Goal: Transaction & Acquisition: Purchase product/service

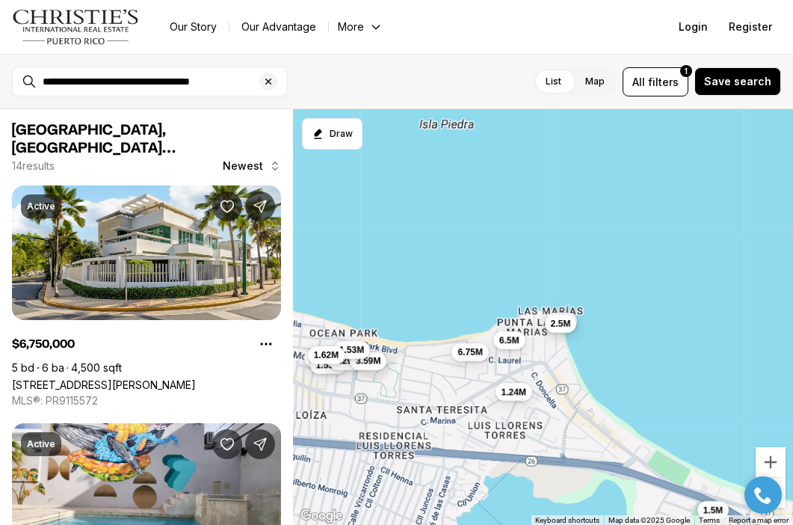
scroll to position [1616, 0]
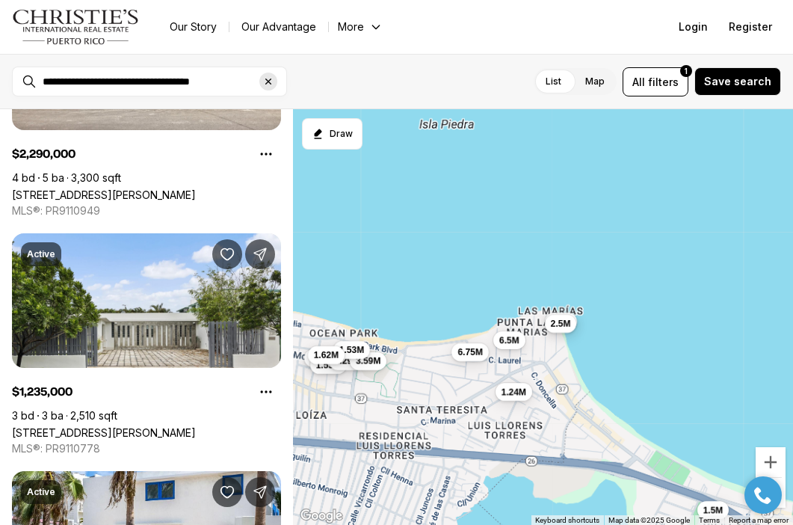
click at [267, 84] on icon "Clear search input" at bounding box center [268, 81] width 12 height 12
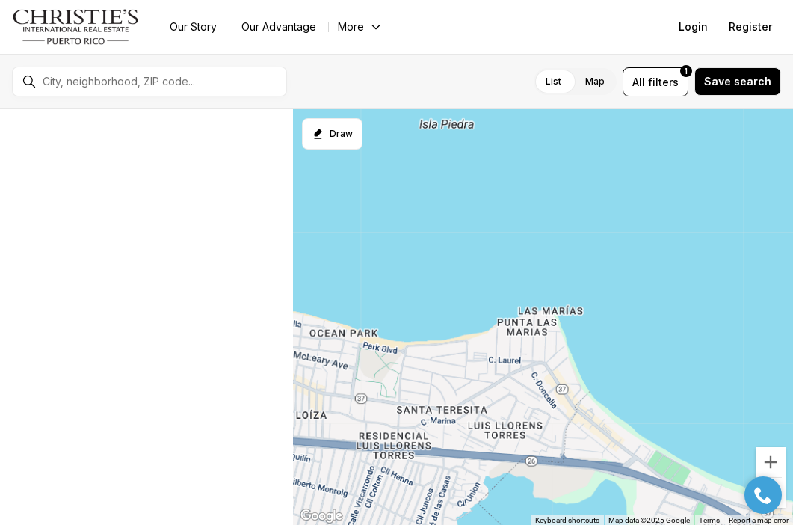
click at [123, 71] on div at bounding box center [162, 81] width 250 height 25
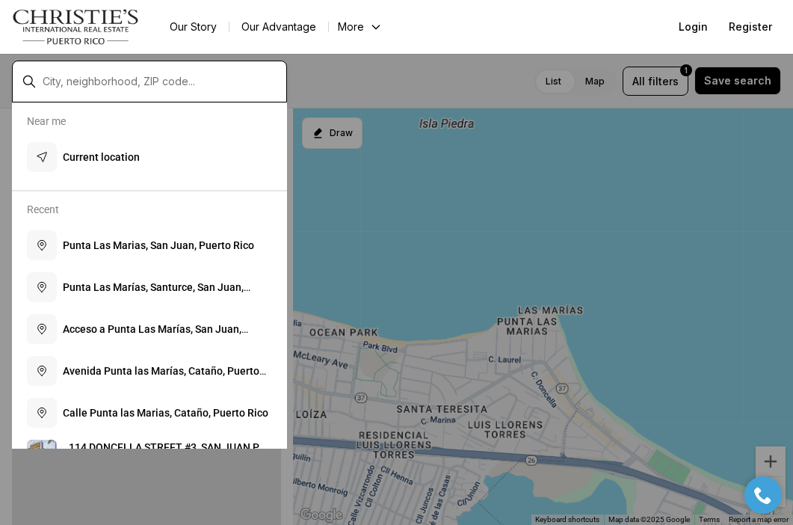
click at [113, 83] on input "text" at bounding box center [162, 81] width 238 height 13
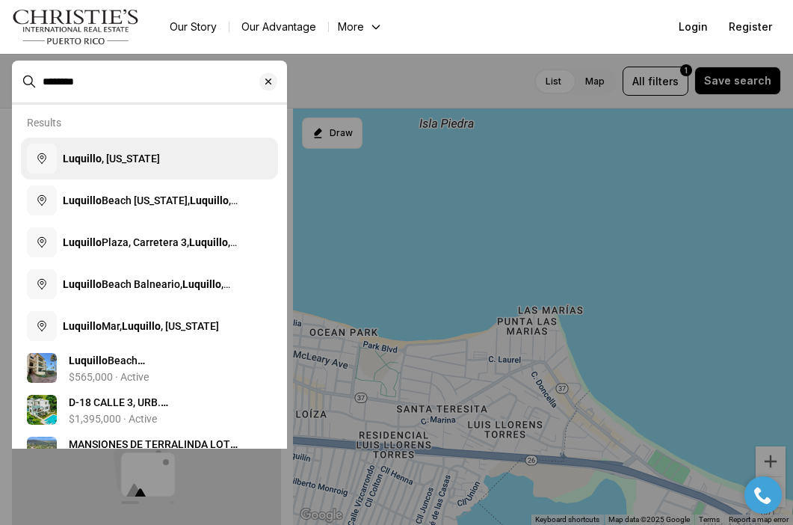
type input "********"
click at [110, 155] on span "Luquillo , Puerto Rico" at bounding box center [111, 158] width 97 height 12
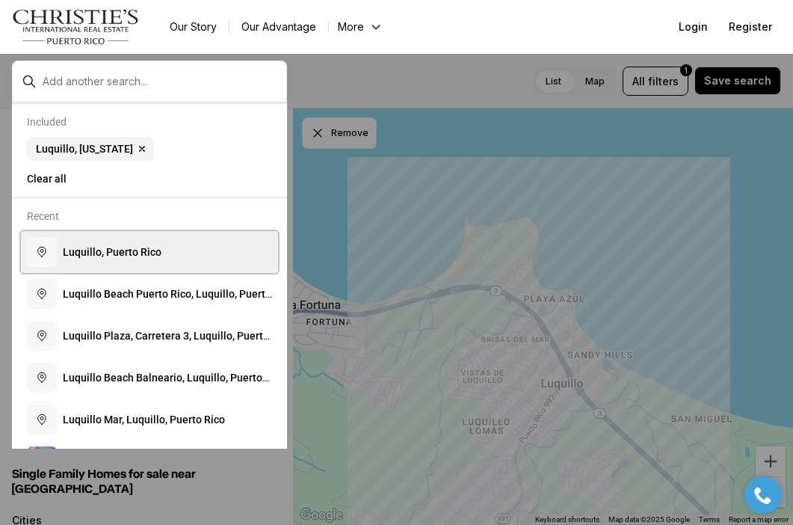
click at [138, 258] on span "L u q u i l l o , P u e r t o R i c o" at bounding box center [112, 252] width 99 height 12
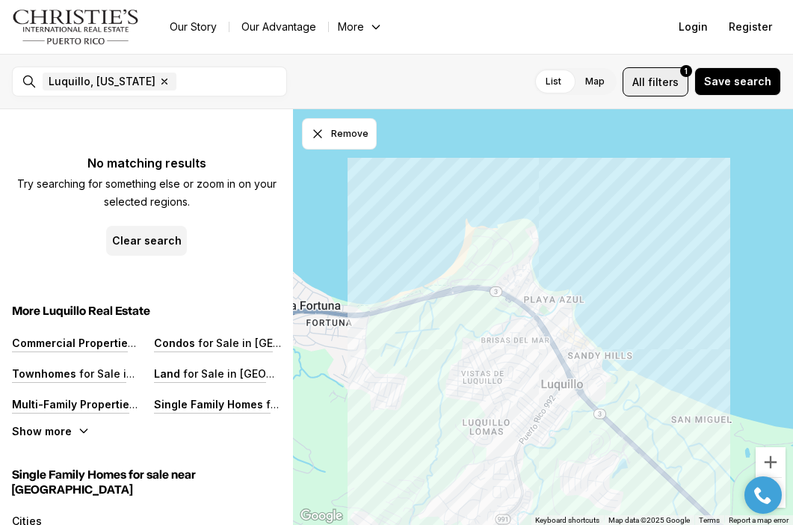
click at [652, 81] on span "All filters 1" at bounding box center [655, 82] width 46 height 16
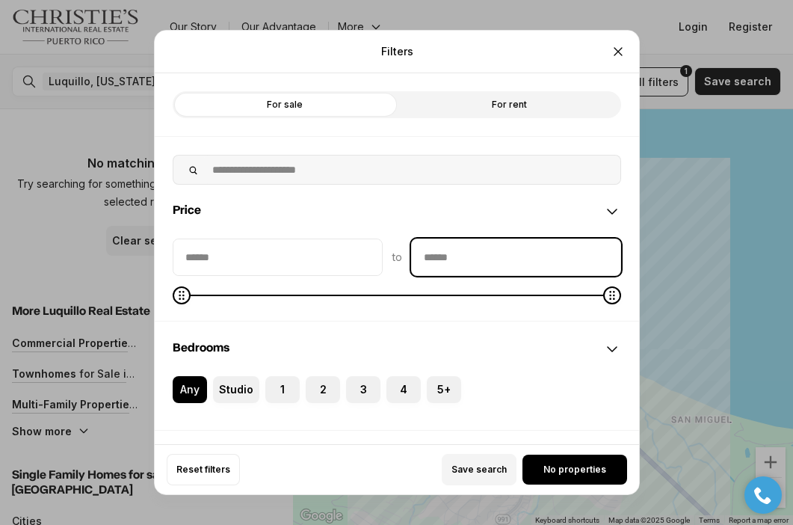
click at [440, 249] on input "priceMax" at bounding box center [516, 257] width 209 height 36
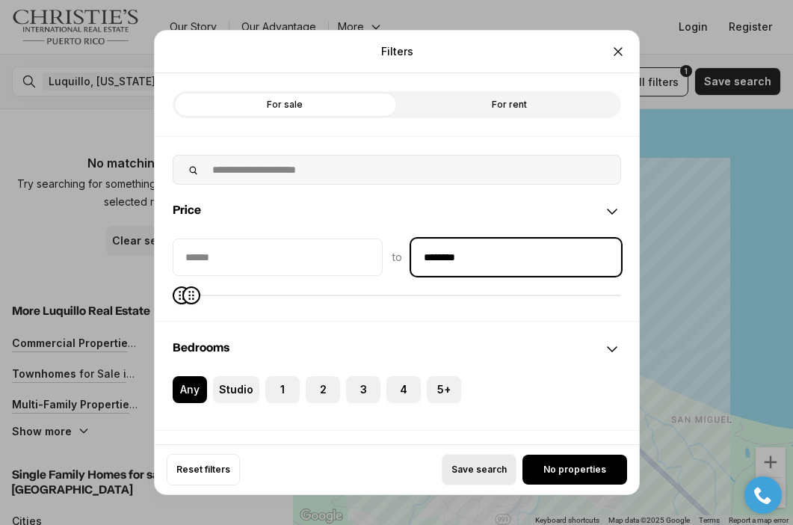
type input "********"
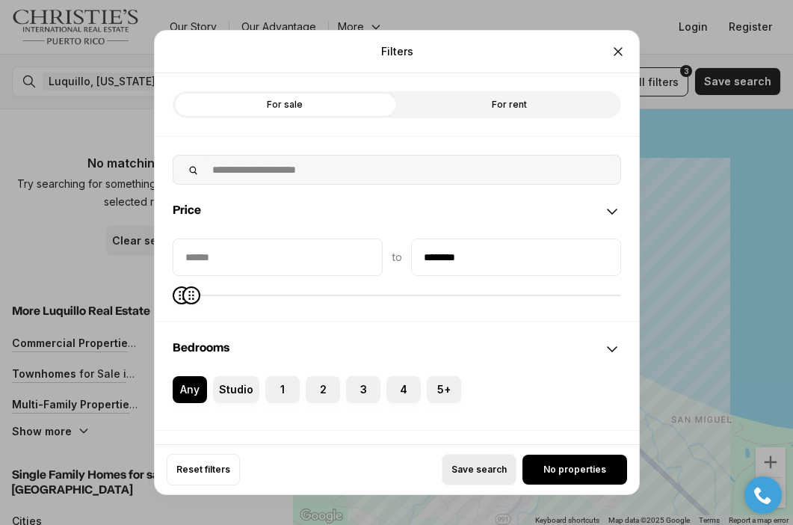
click at [499, 467] on span "Save search" at bounding box center [478, 469] width 55 height 12
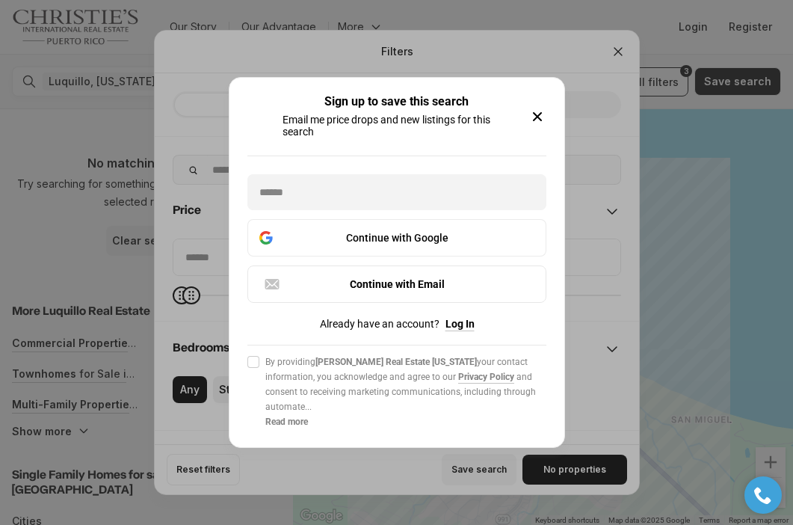
click at [533, 116] on icon "button" at bounding box center [537, 117] width 18 height 18
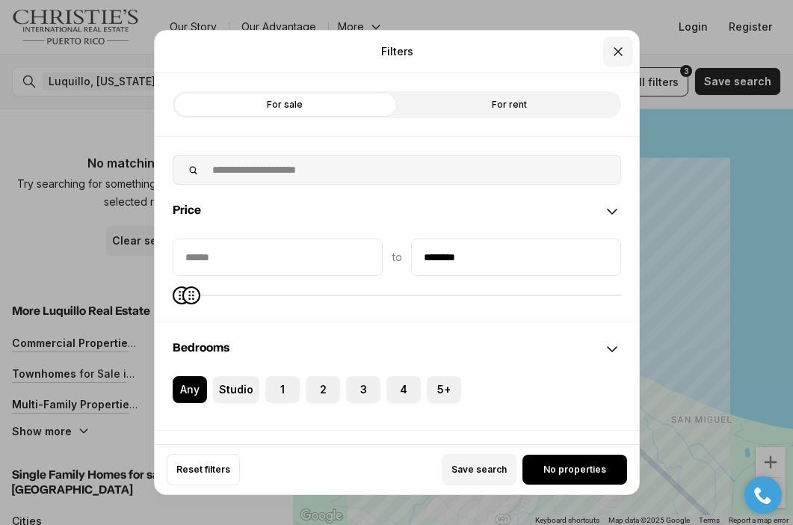
click at [617, 49] on icon "Close" at bounding box center [618, 51] width 15 height 15
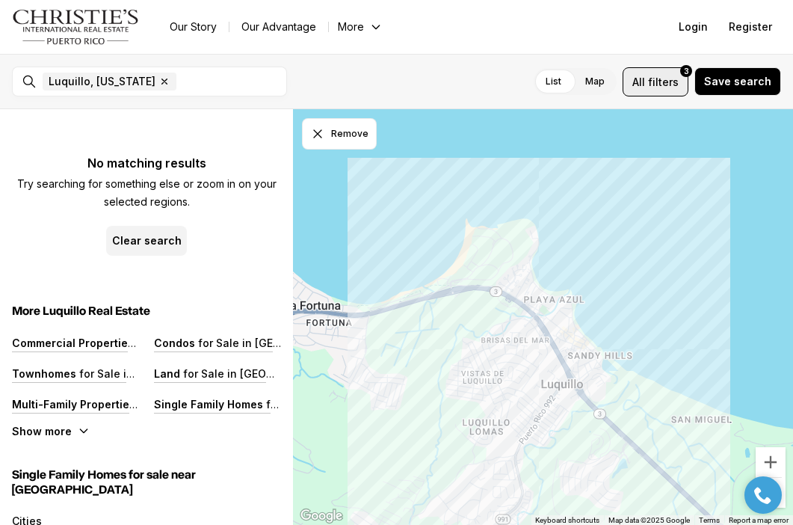
click at [639, 81] on span "All" at bounding box center [638, 82] width 13 height 16
click at [640, 84] on span "All" at bounding box center [638, 82] width 13 height 16
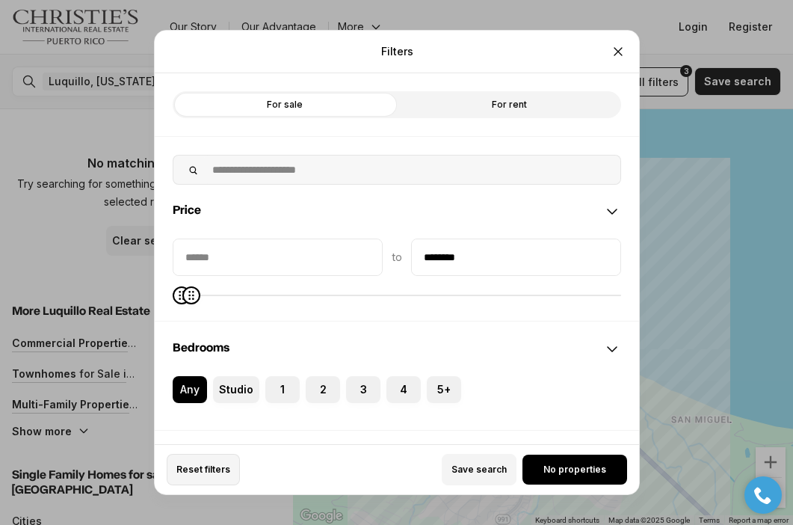
click at [209, 476] on button "Reset filters" at bounding box center [203, 469] width 73 height 31
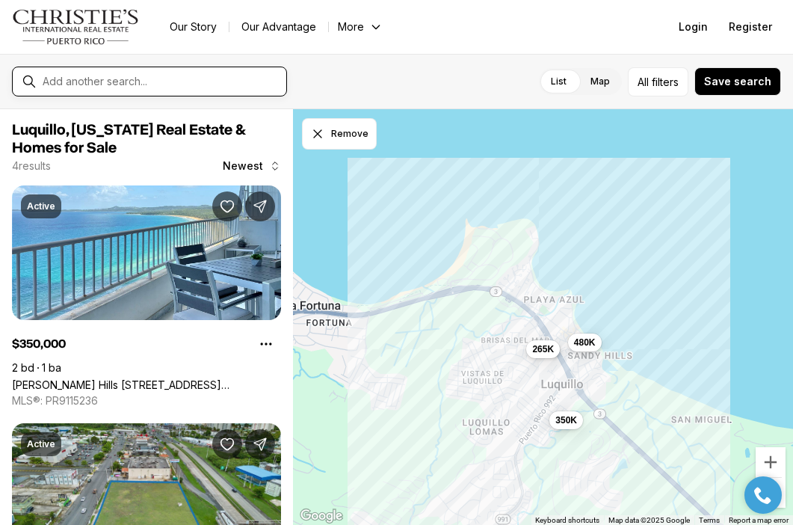
click at [188, 86] on input "text" at bounding box center [162, 81] width 238 height 13
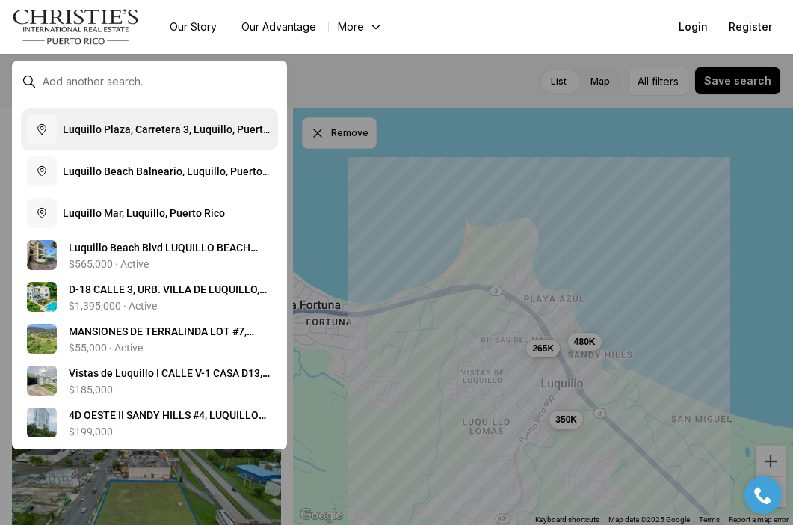
scroll to position [208, 0]
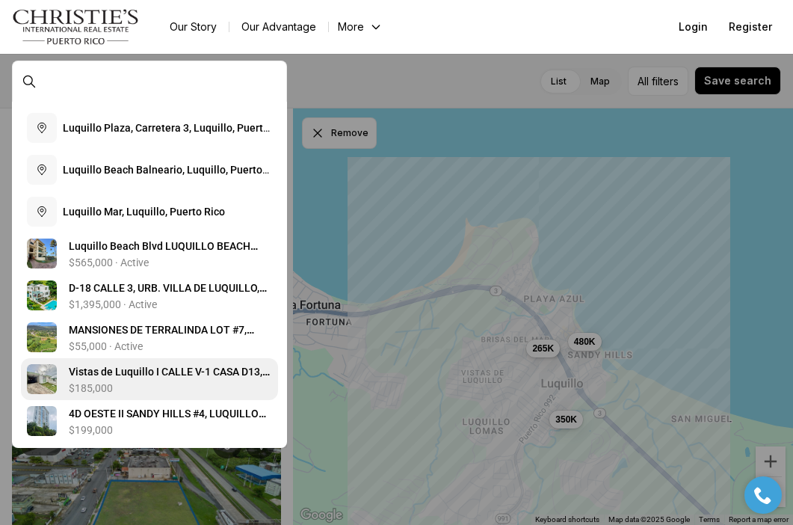
click at [133, 378] on span "V i s t a s d e L u q u i l l o I C A L L E V - 1 C A S A D 1 3 , L U Q U I L L…" at bounding box center [170, 372] width 203 height 15
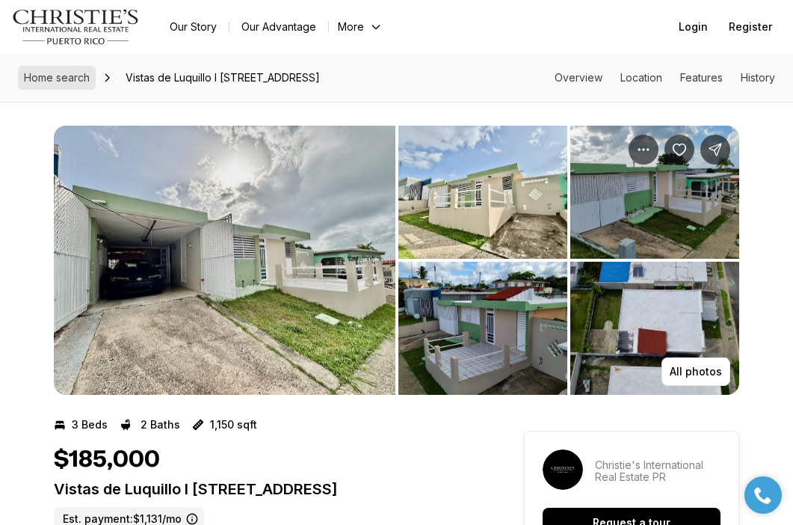
click at [60, 69] on link "Home search" at bounding box center [57, 78] width 78 height 24
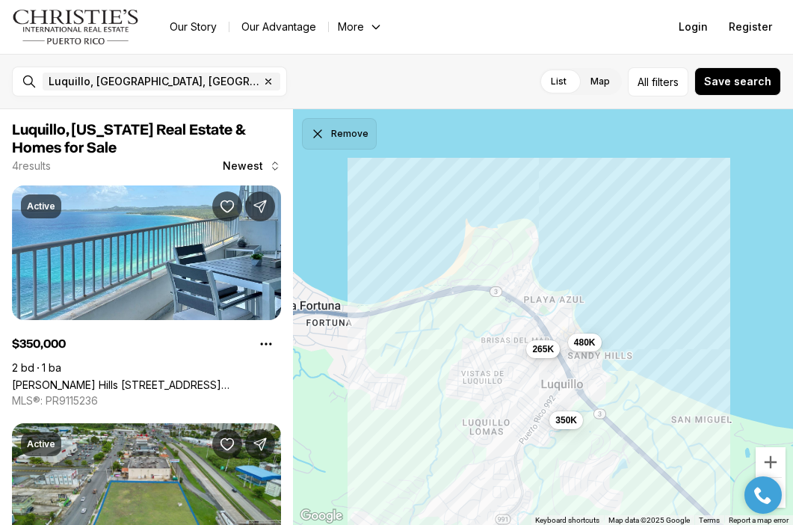
click at [327, 143] on button "Remove" at bounding box center [339, 133] width 75 height 31
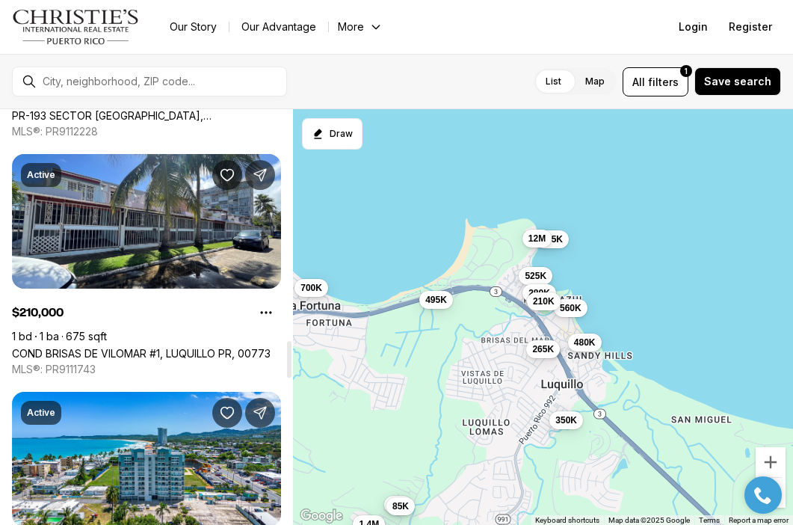
scroll to position [2614, 0]
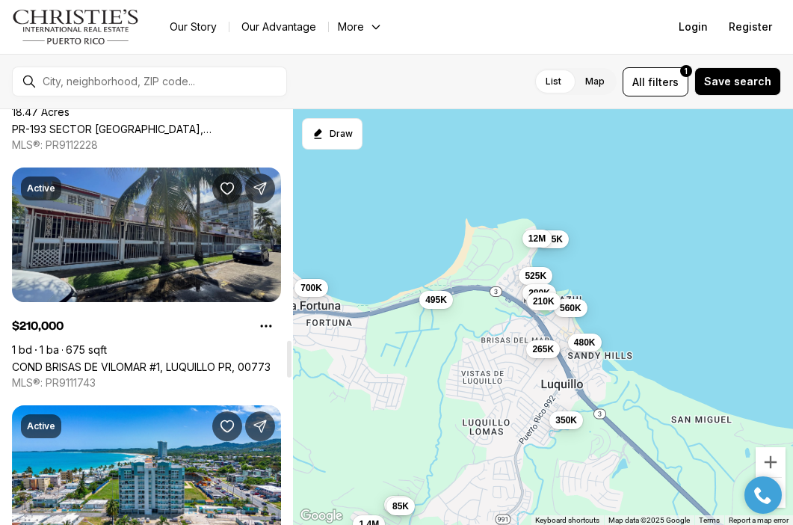
click at [202, 363] on link "COND BRISAS DE VILOMAR #1, LUQUILLO PR, 00773" at bounding box center [141, 366] width 259 height 13
